Goal: Task Accomplishment & Management: Use online tool/utility

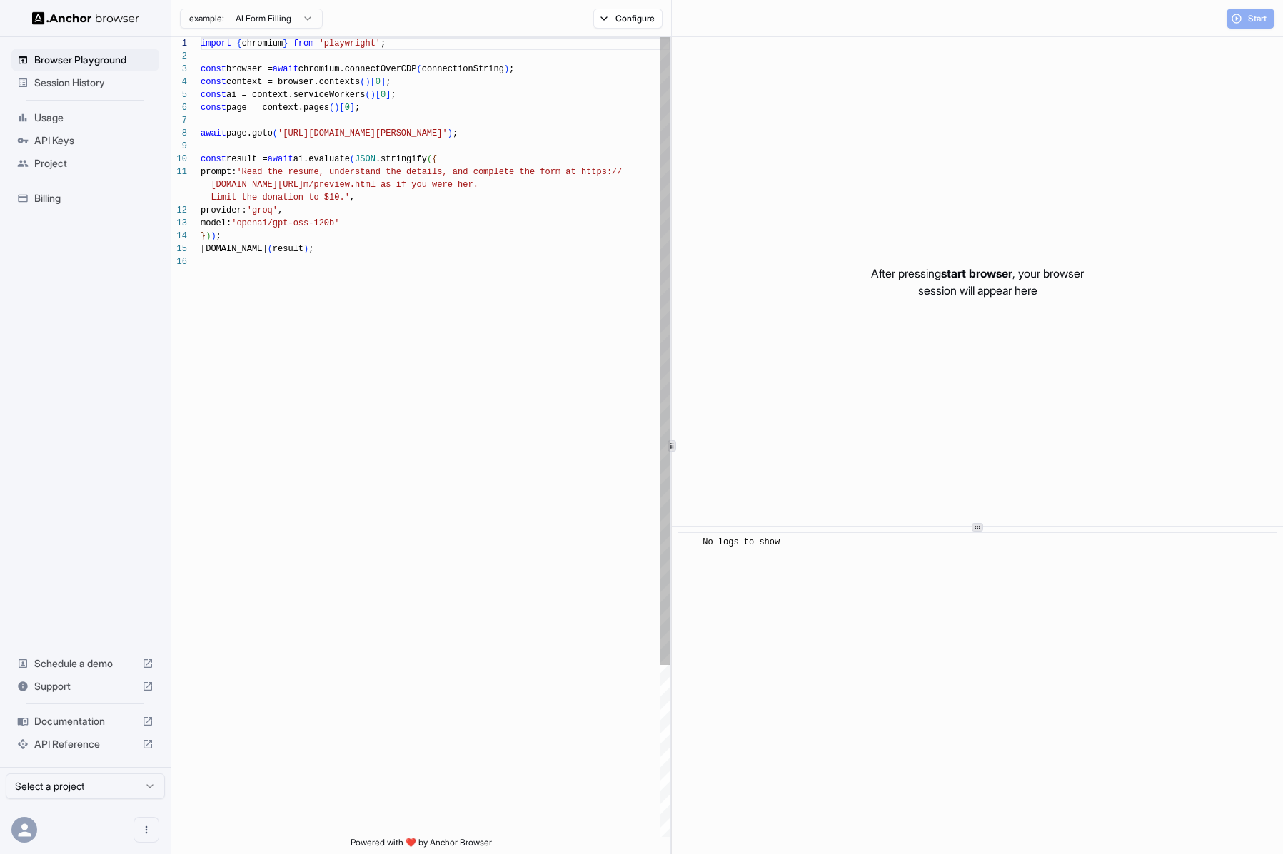
scroll to position [128, 0]
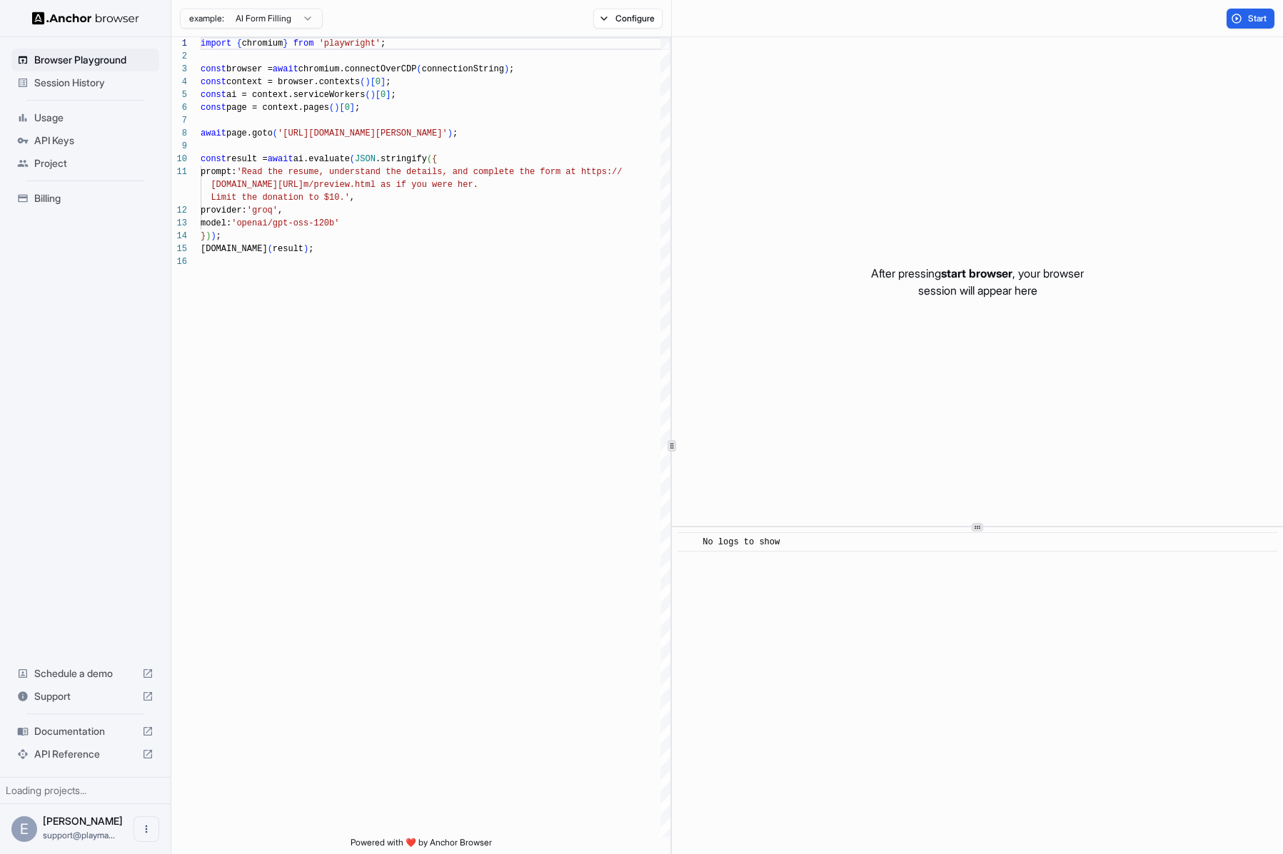
click at [131, 81] on span "Session History" at bounding box center [93, 83] width 119 height 14
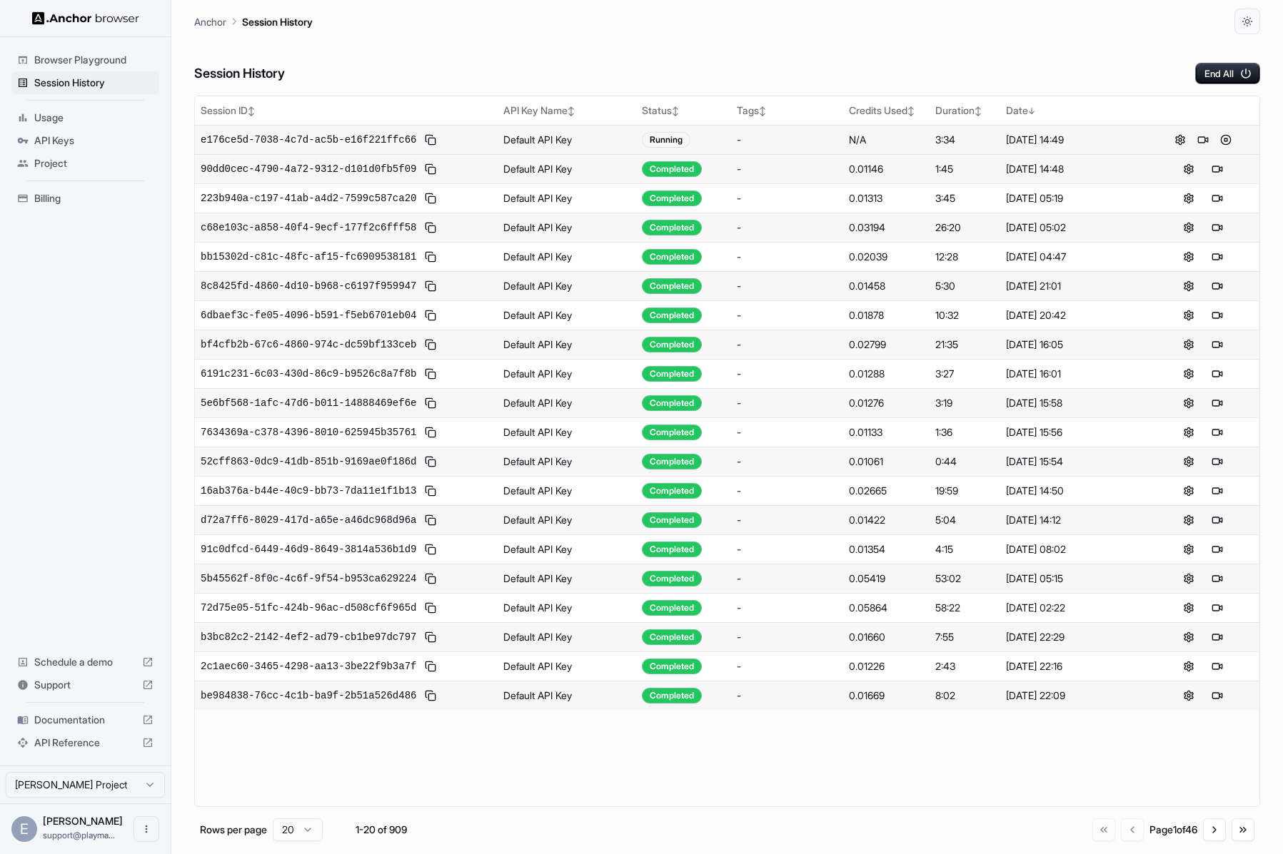
click at [1208, 142] on button at bounding box center [1202, 139] width 17 height 17
click at [1226, 140] on button at bounding box center [1225, 139] width 17 height 17
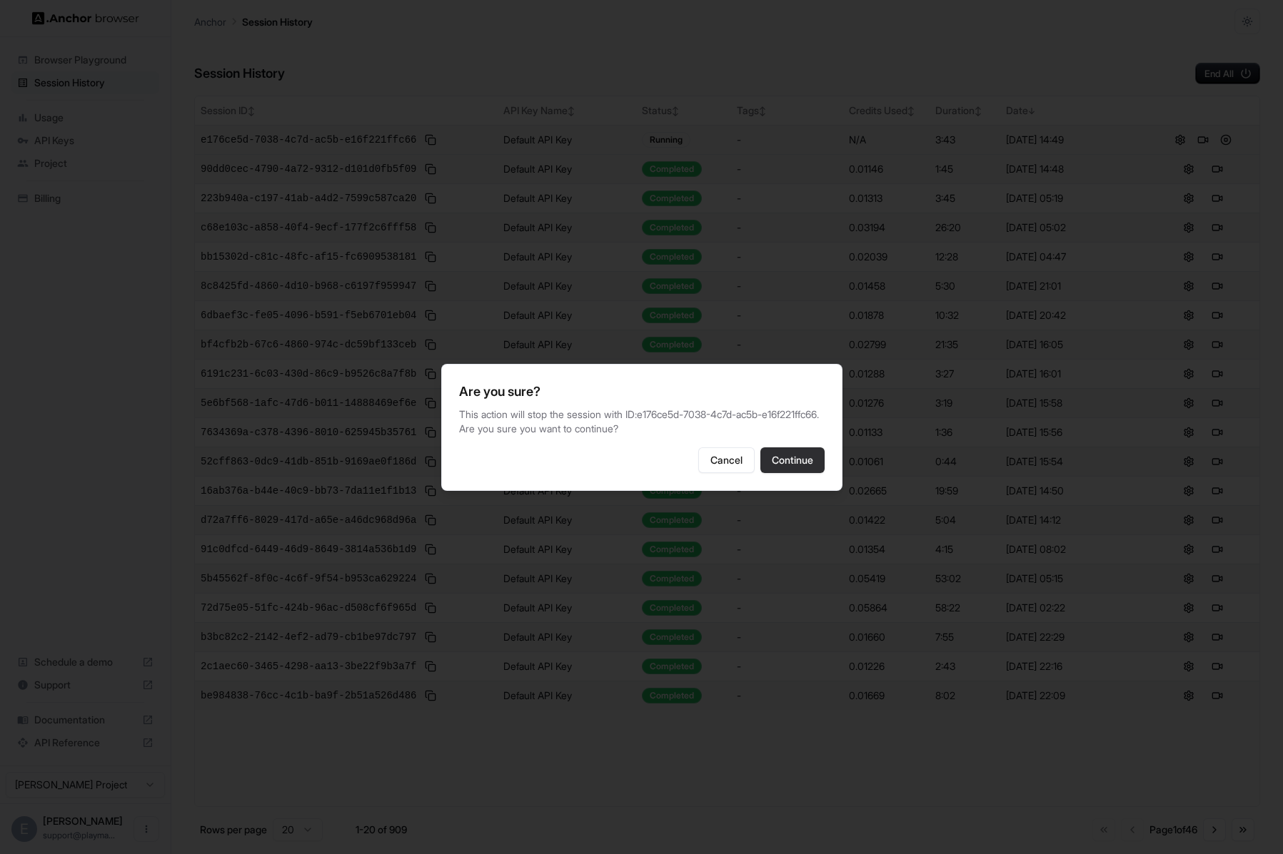
click at [813, 467] on button "Continue" at bounding box center [792, 461] width 64 height 26
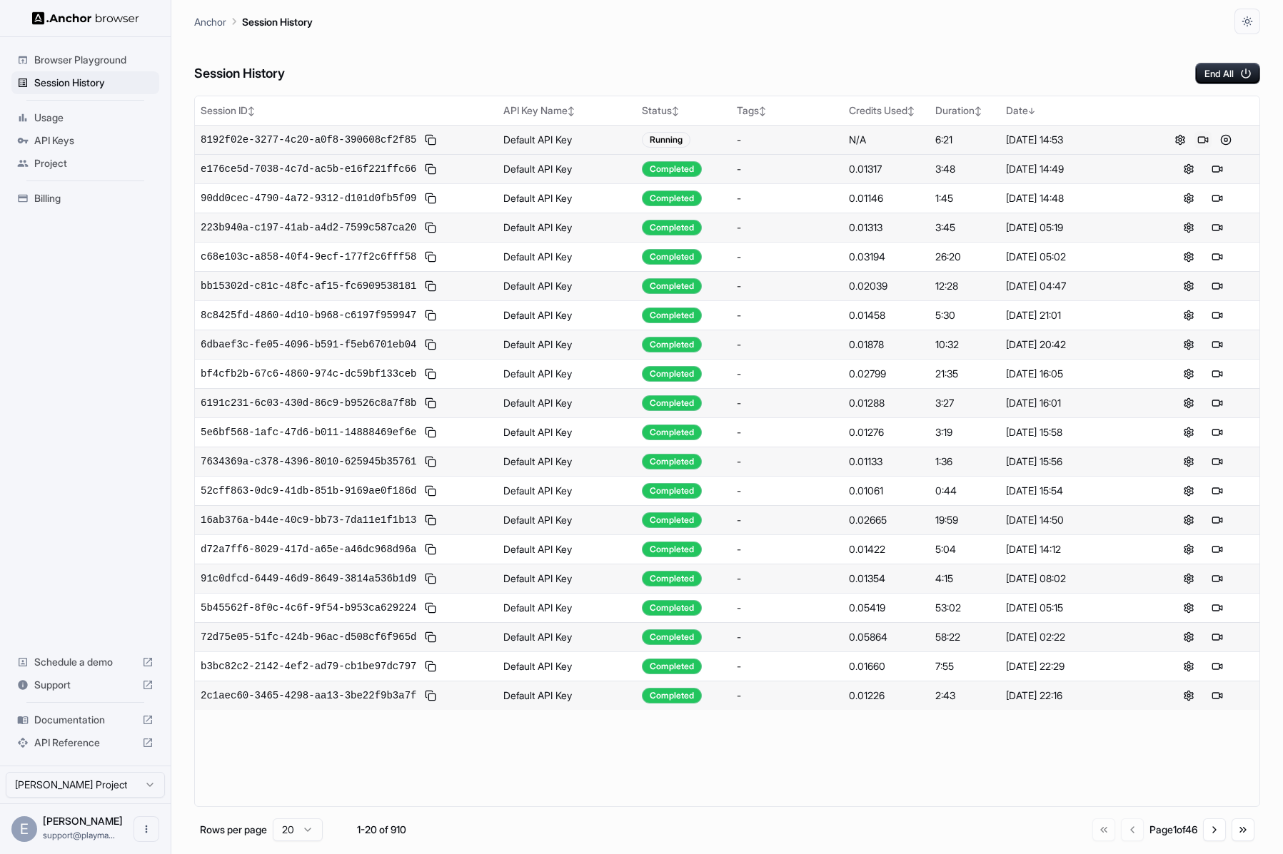
drag, startPoint x: 1206, startPoint y: 143, endPoint x: 1200, endPoint y: 132, distance: 12.1
click at [1200, 132] on button at bounding box center [1202, 139] width 17 height 17
